Goal: Task Accomplishment & Management: Use online tool/utility

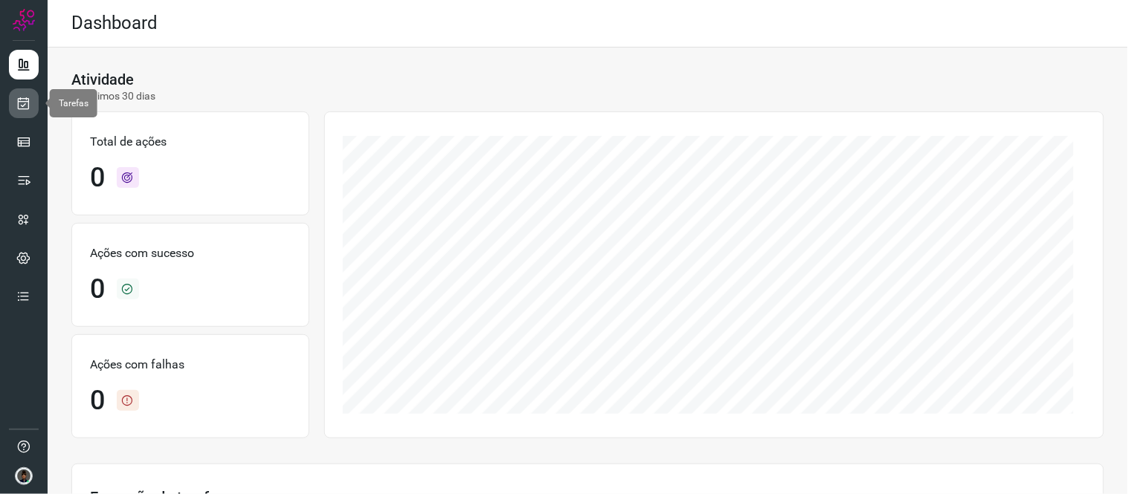
click at [31, 114] on link at bounding box center [24, 103] width 30 height 30
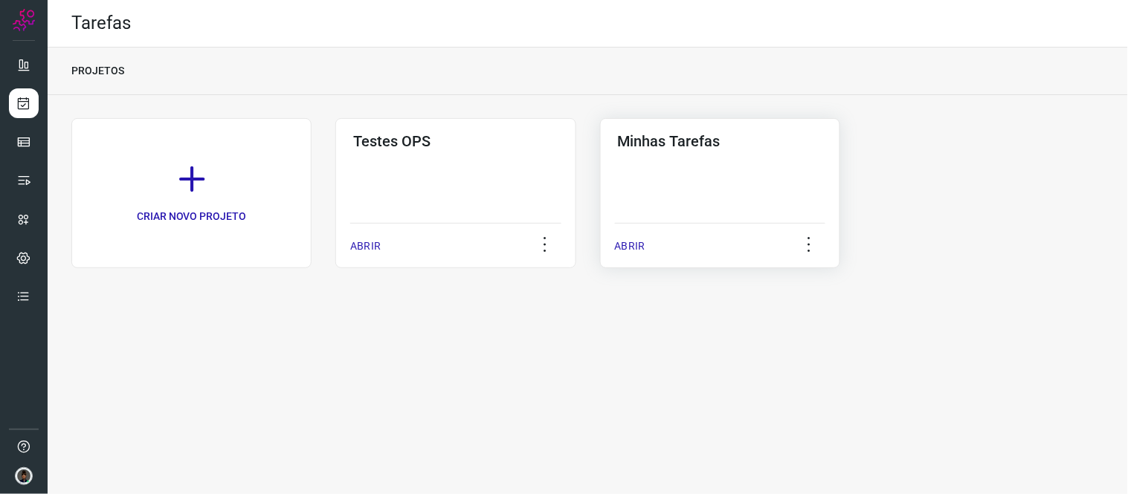
click at [697, 164] on div "Minhas Tarefas ABRIR" at bounding box center [720, 193] width 240 height 150
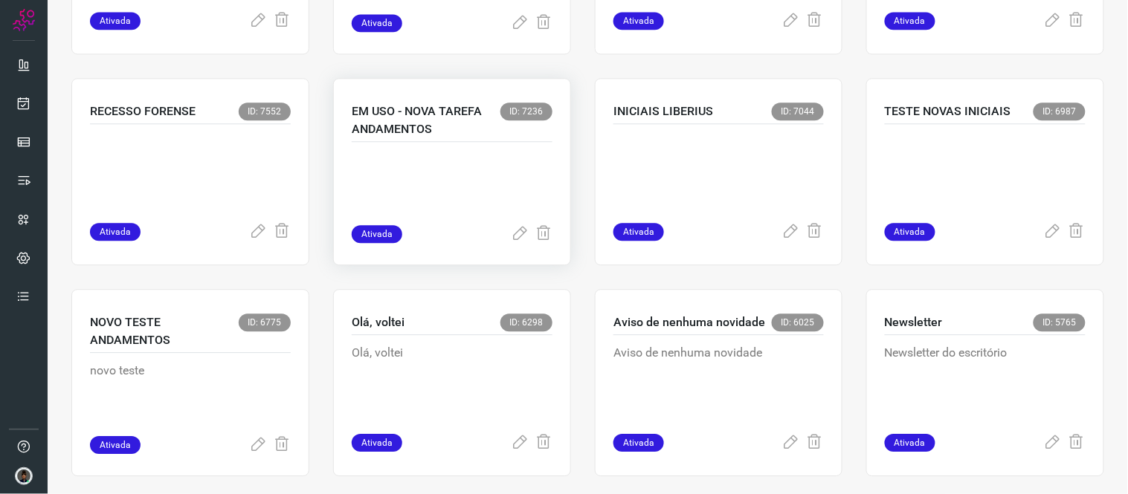
click at [413, 188] on p at bounding box center [452, 188] width 201 height 74
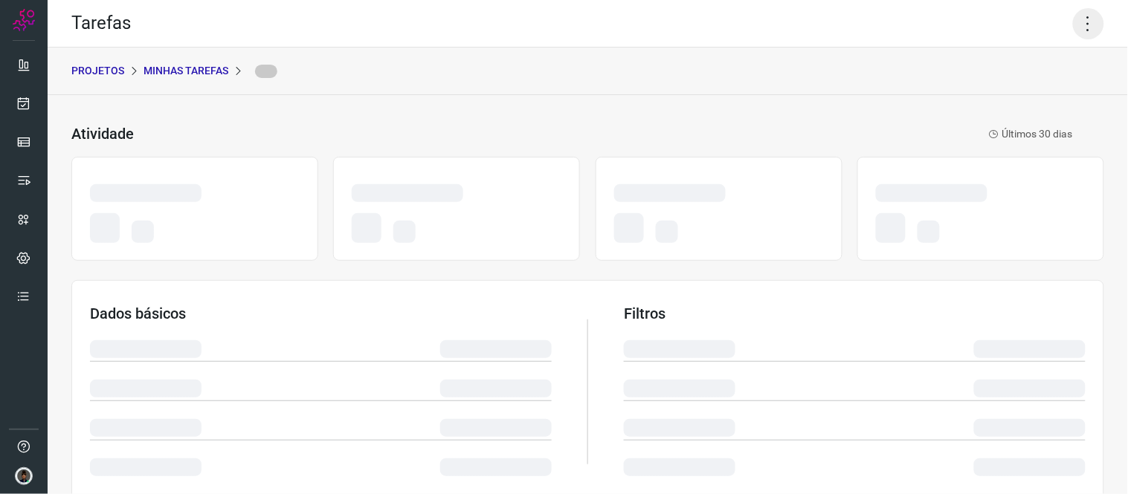
click at [1078, 33] on icon at bounding box center [1088, 23] width 31 height 31
click at [1073, 17] on icon at bounding box center [1088, 23] width 31 height 31
click at [1073, 19] on icon at bounding box center [1088, 23] width 31 height 31
click at [983, 51] on div "PROJETOS Minhas Tarefas" at bounding box center [588, 72] width 1080 height 48
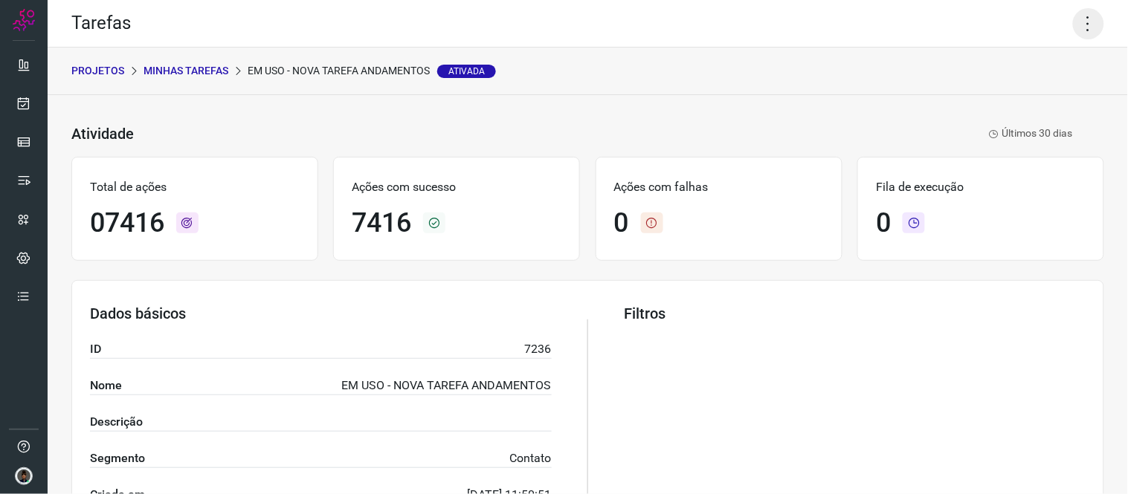
click at [1086, 11] on icon at bounding box center [1088, 23] width 31 height 31
click at [1010, 93] on li "Executar" at bounding box center [1023, 97] width 135 height 24
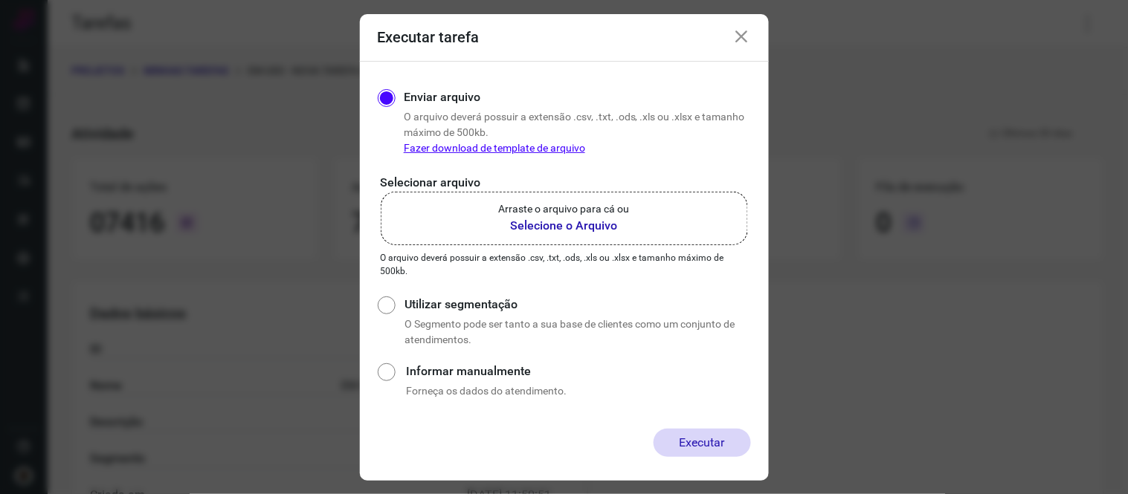
click at [551, 231] on b "Selecione o Arquivo" at bounding box center [564, 226] width 131 height 18
click at [0, 0] on input "Arraste o arquivo para cá ou Selecione o Arquivo" at bounding box center [0, 0] width 0 height 0
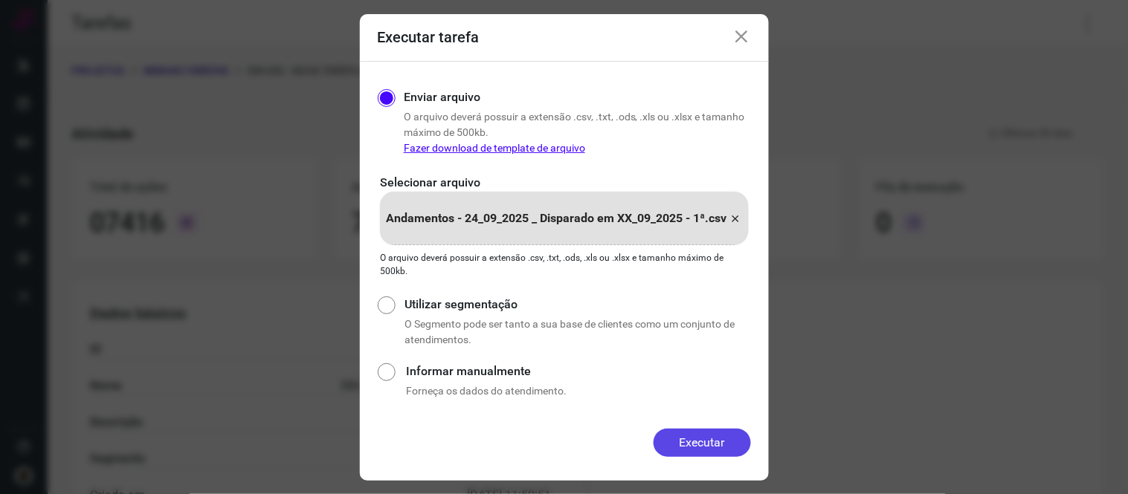
click at [726, 439] on button "Executar" at bounding box center [702, 443] width 97 height 28
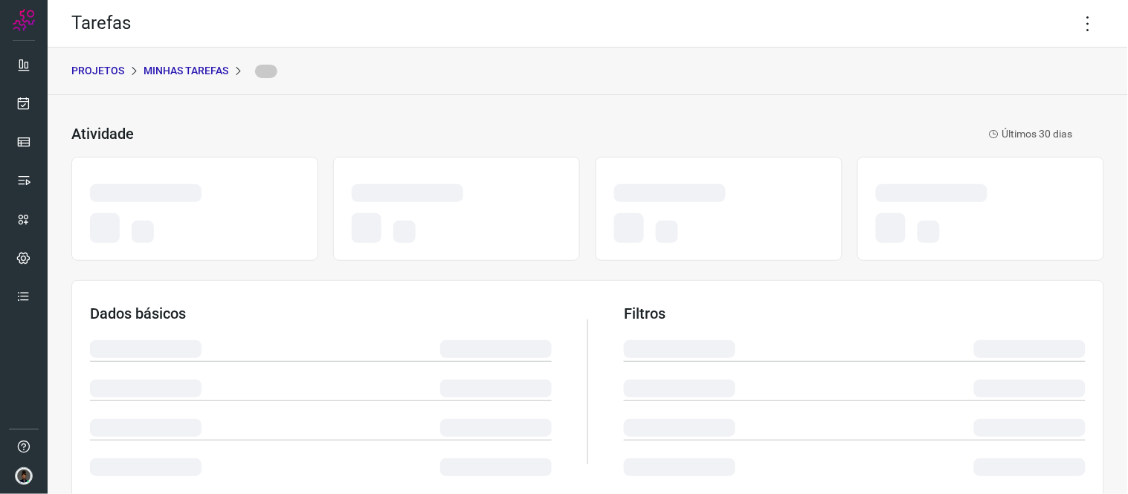
drag, startPoint x: 1075, startPoint y: 17, endPoint x: 1039, endPoint y: 68, distance: 61.9
click at [1076, 17] on icon at bounding box center [1088, 23] width 31 height 31
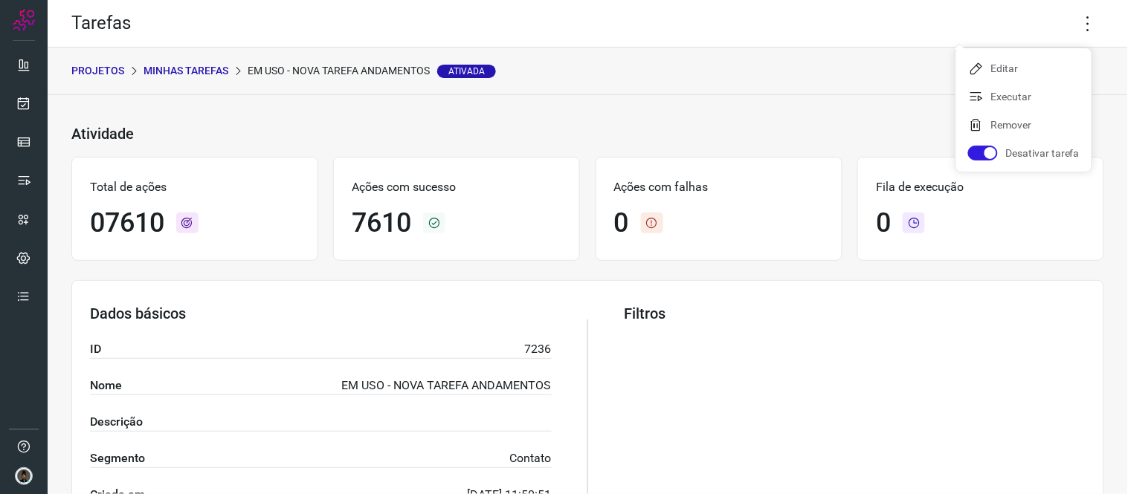
click at [1071, 43] on div "Tarefas" at bounding box center [588, 24] width 1080 height 48
click at [1081, 25] on icon at bounding box center [1088, 23] width 31 height 31
click at [1020, 102] on li "Executar" at bounding box center [1023, 97] width 135 height 24
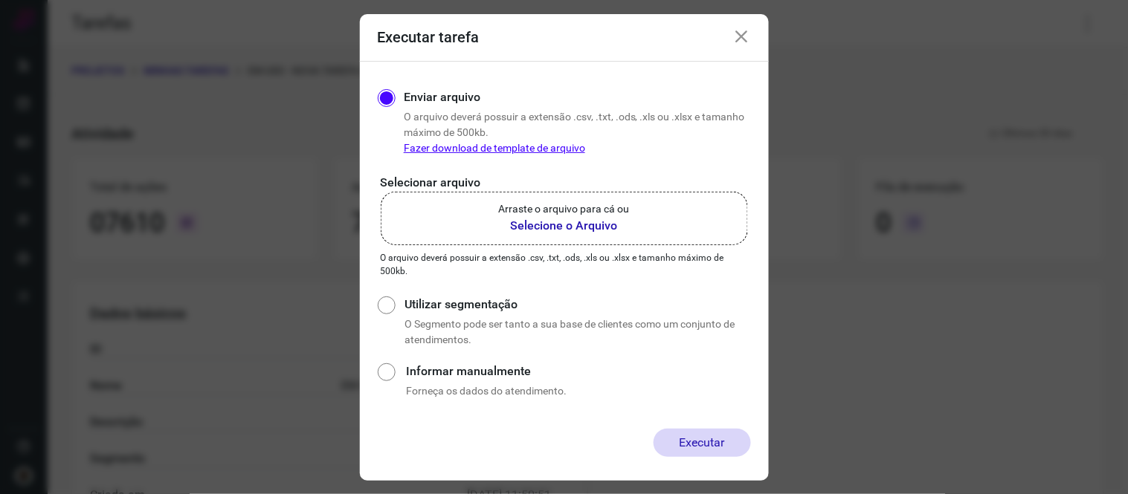
click at [559, 216] on p "Arraste o arquivo para cá ou" at bounding box center [564, 209] width 131 height 16
click at [0, 0] on input "Arraste o arquivo para cá ou Selecione o Arquivo" at bounding box center [0, 0] width 0 height 0
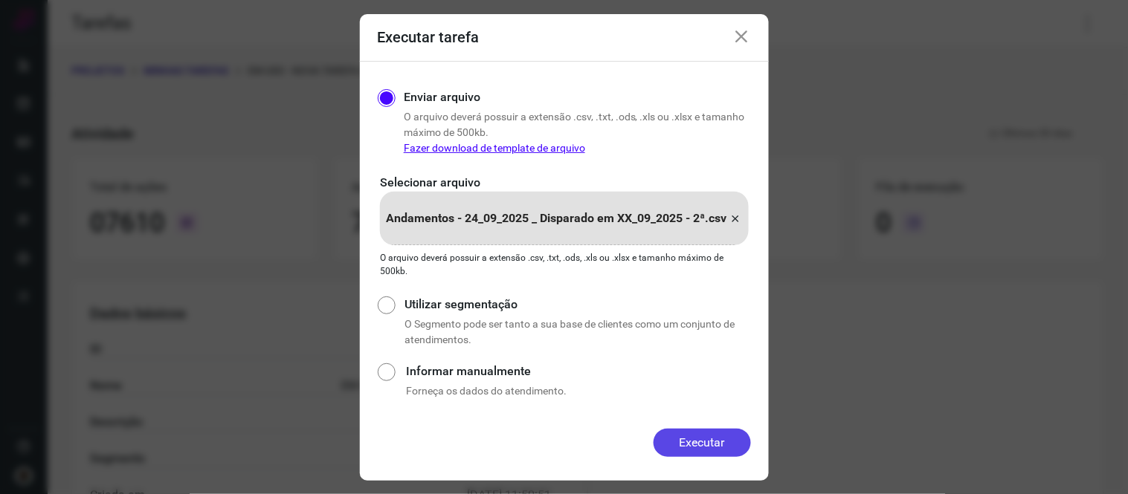
click at [700, 439] on button "Executar" at bounding box center [702, 443] width 97 height 28
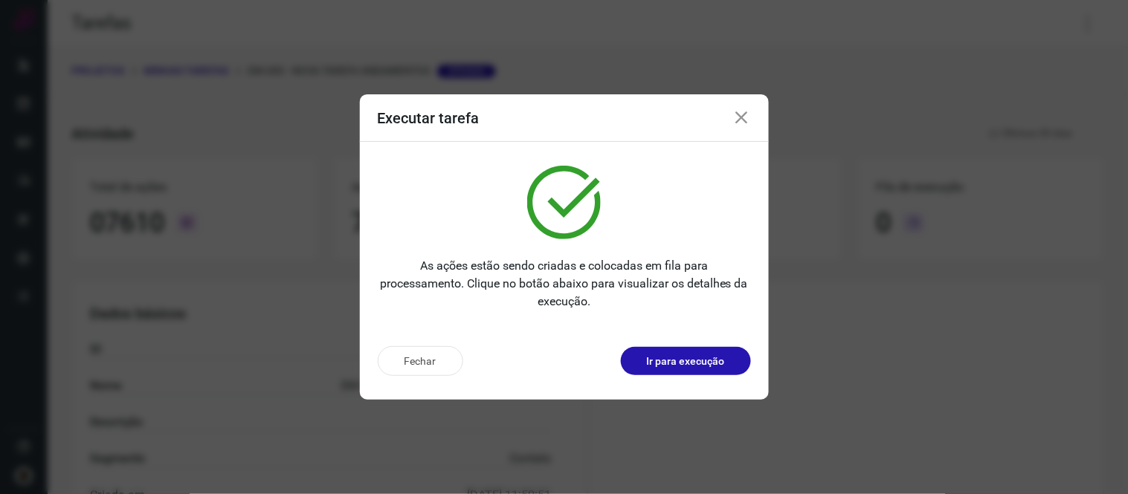
click at [749, 119] on icon at bounding box center [742, 118] width 18 height 18
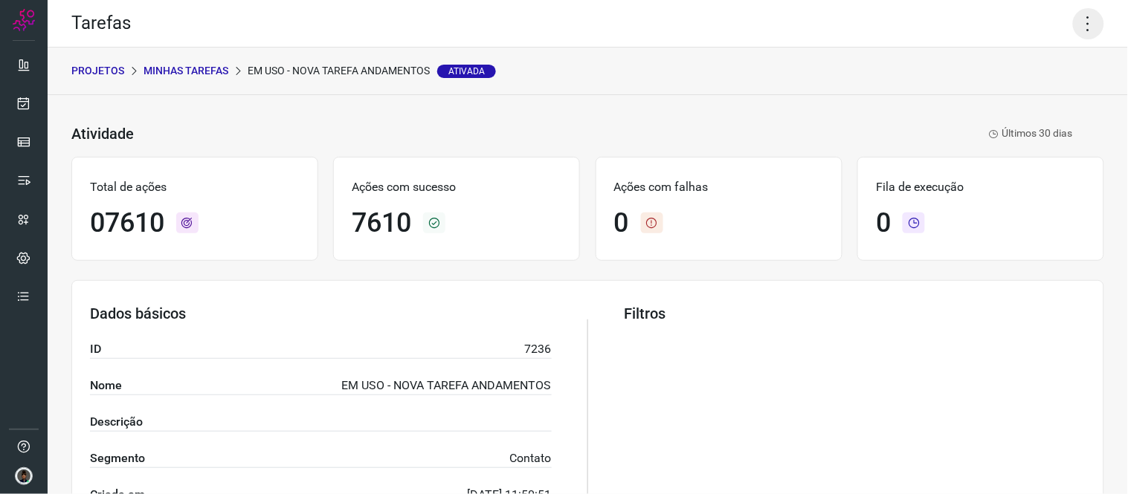
click at [1073, 19] on icon at bounding box center [1088, 23] width 31 height 31
click at [999, 94] on li "Executar" at bounding box center [1023, 97] width 135 height 24
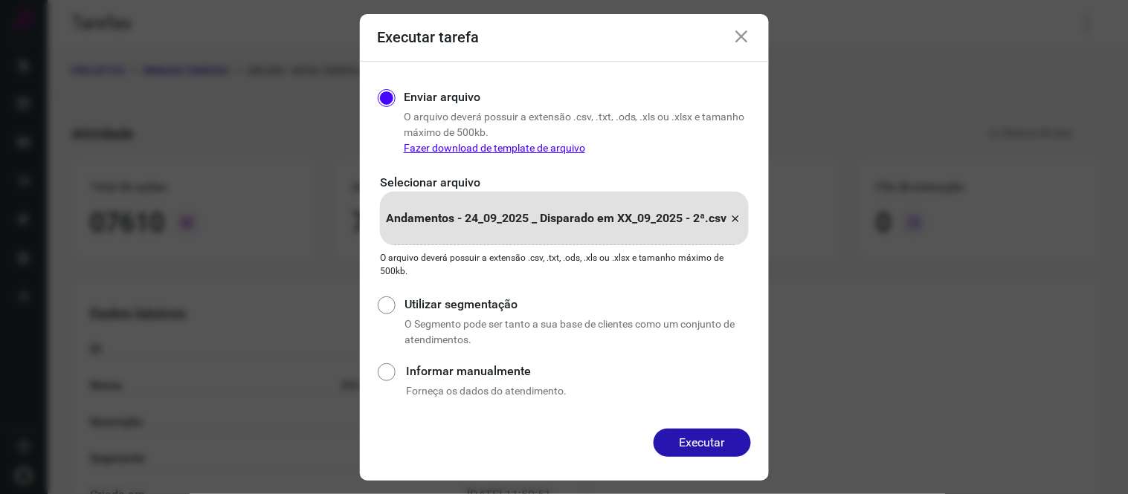
click at [745, 219] on div "Andamentos - 24_09_2025 _ Disparado em XX_09_2025 - 2ª.csv" at bounding box center [564, 219] width 369 height 54
click at [0, 0] on input "Andamentos - 24_09_2025 _ Disparado em XX_09_2025 - 2ª.csv" at bounding box center [0, 0] width 0 height 0
click at [738, 219] on icon at bounding box center [736, 219] width 12 height 18
click at [0, 0] on input "Andamentos - 24_09_2025 _ Disparado em XX_09_2025 - 2ª.csv" at bounding box center [0, 0] width 0 height 0
click at [725, 447] on button "Executar" at bounding box center [702, 443] width 97 height 28
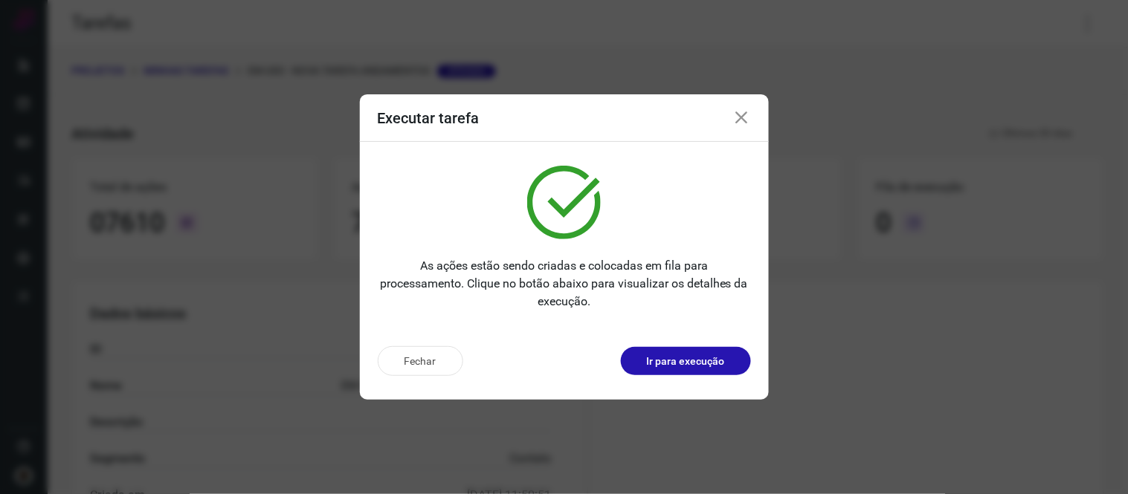
click at [734, 119] on icon at bounding box center [742, 118] width 18 height 18
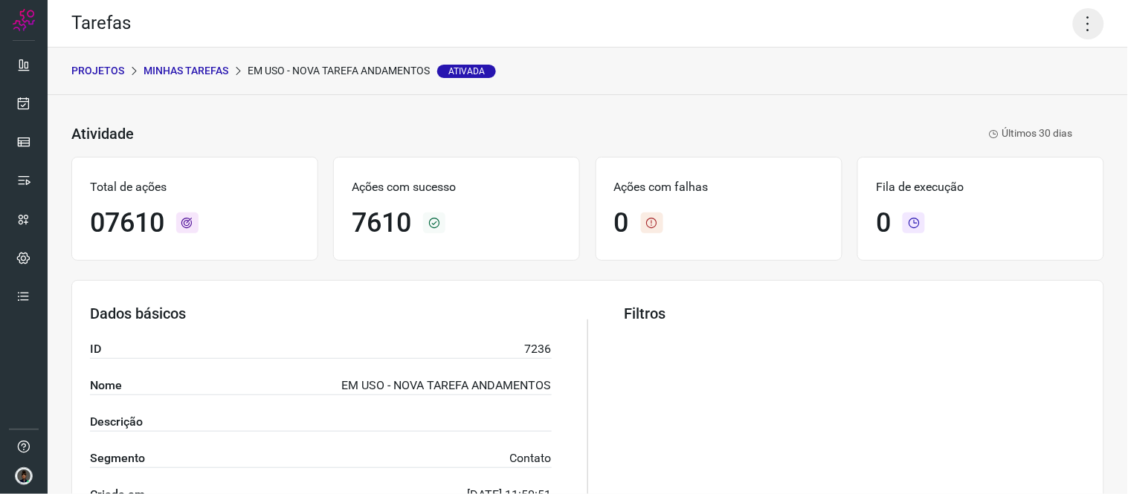
click at [1080, 12] on icon at bounding box center [1088, 23] width 31 height 31
click at [1027, 106] on li "Executar" at bounding box center [1023, 97] width 135 height 24
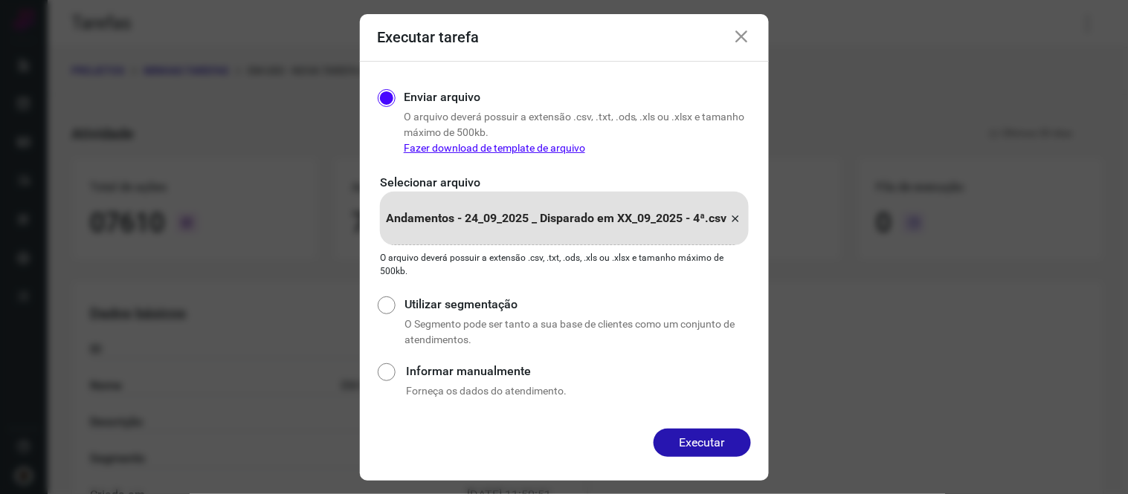
click at [736, 220] on icon at bounding box center [736, 219] width 12 height 18
click at [0, 0] on input "Andamentos - 24_09_2025 _ Disparado em XX_09_2025 - 4ª.csv" at bounding box center [0, 0] width 0 height 0
click at [712, 449] on button "Executar" at bounding box center [702, 443] width 97 height 28
